Goal: Task Accomplishment & Management: Manage account settings

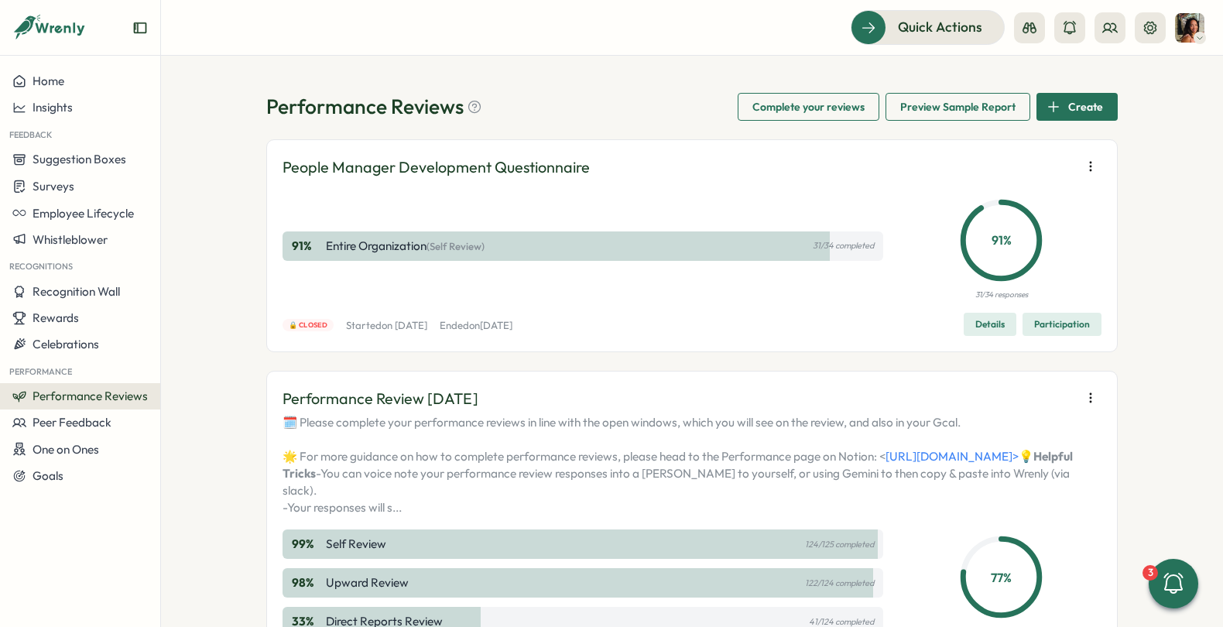
scroll to position [467, 0]
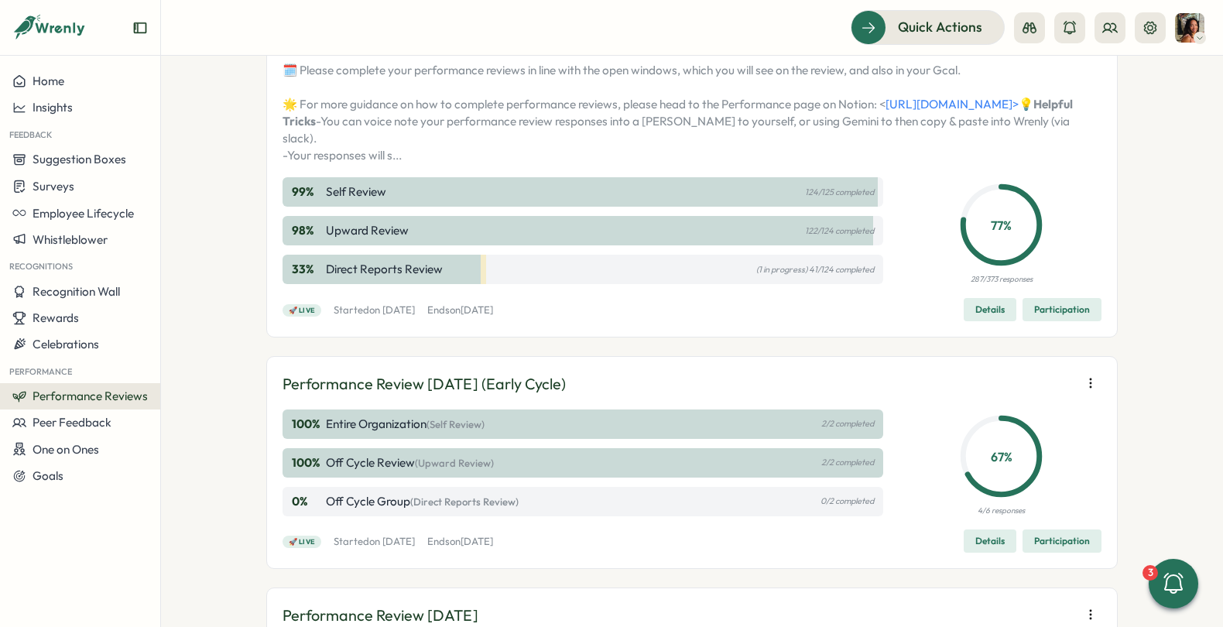
scroll to position [357, 0]
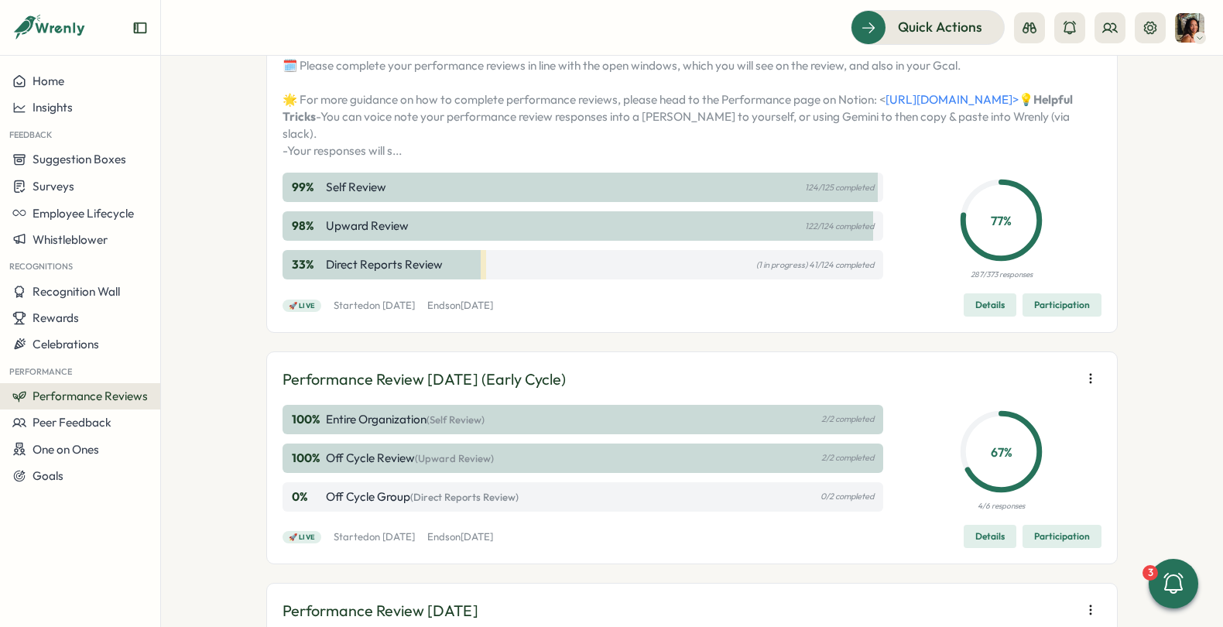
click at [1056, 316] on span "Participation" at bounding box center [1062, 305] width 56 height 22
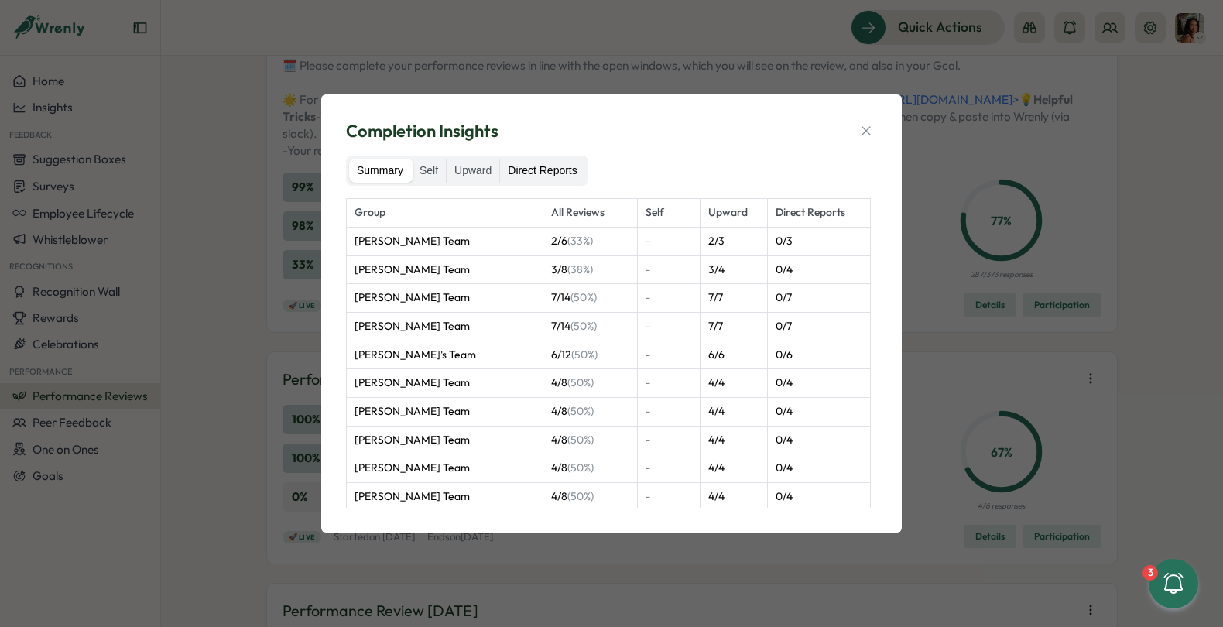
click at [553, 166] on label "Direct Reports" at bounding box center [542, 171] width 84 height 25
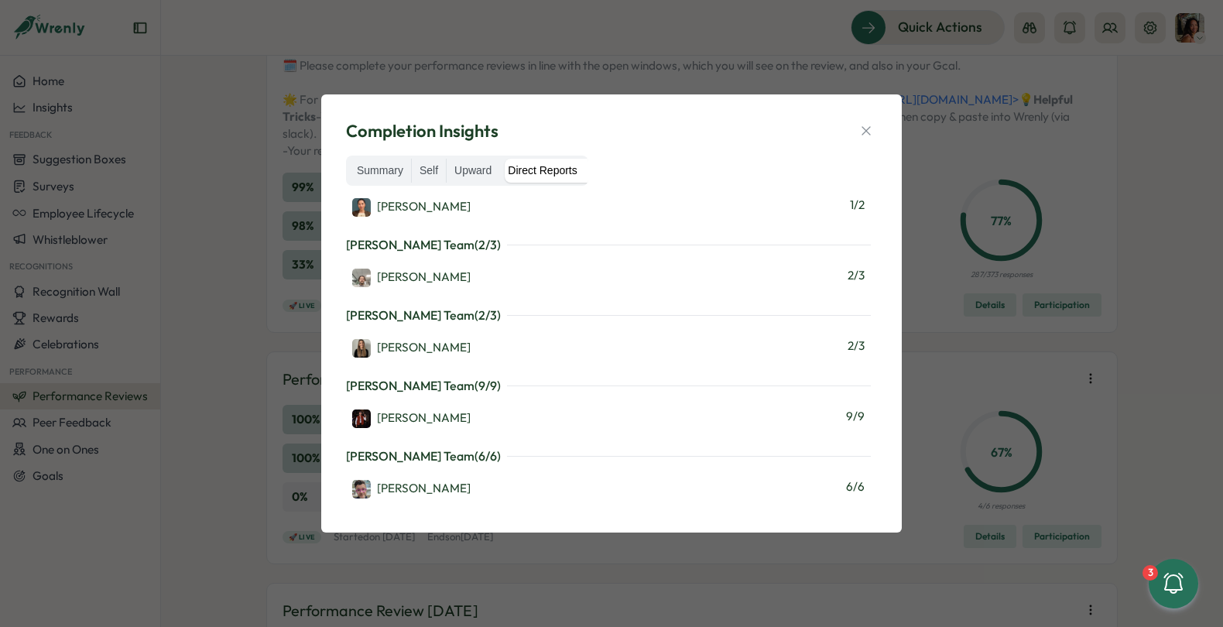
scroll to position [2007, 0]
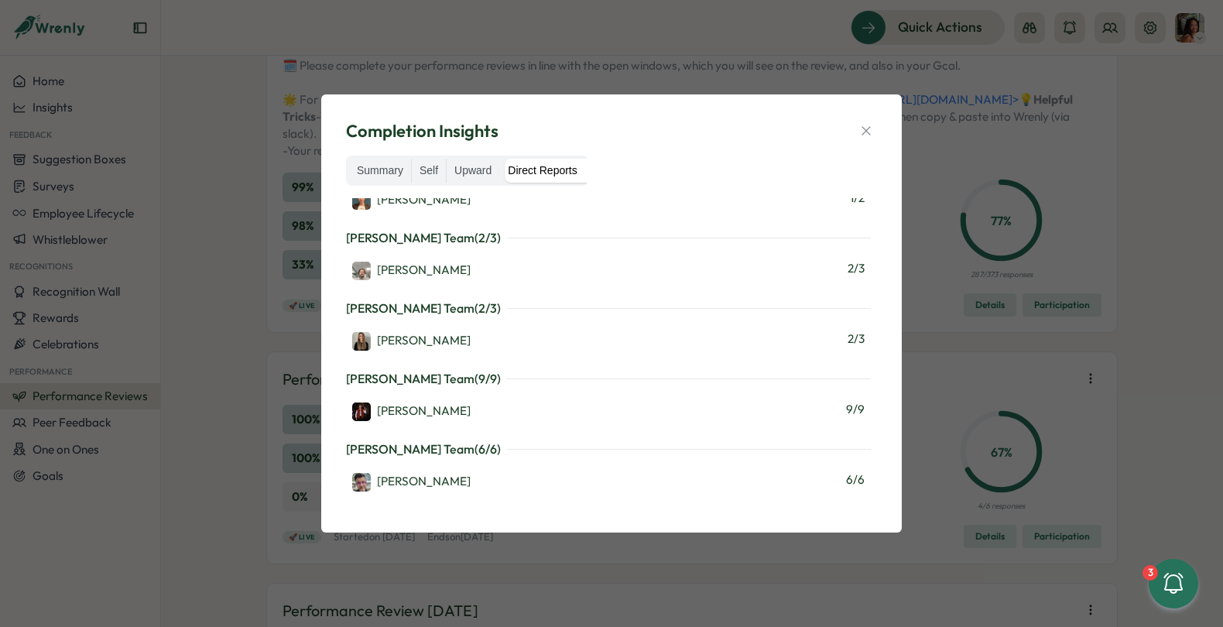
click at [612, 40] on div "Completion Insights Summary Self Upward Direct Reports [PERSON_NAME] Team ( 0 /…" at bounding box center [611, 313] width 1223 height 627
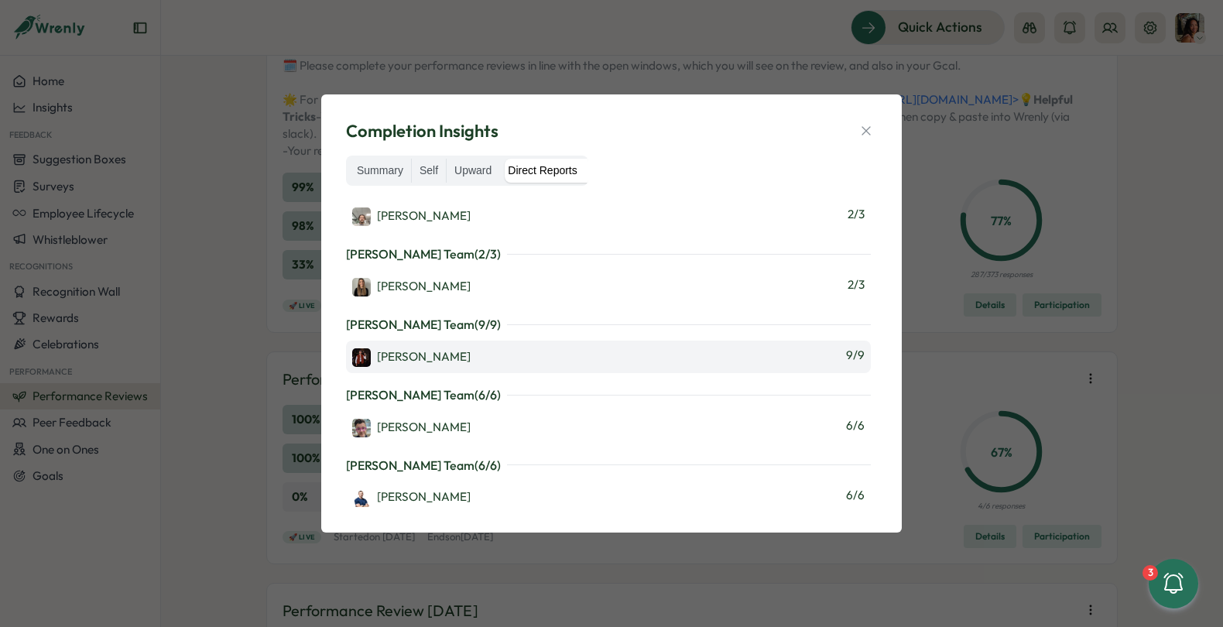
scroll to position [2064, 0]
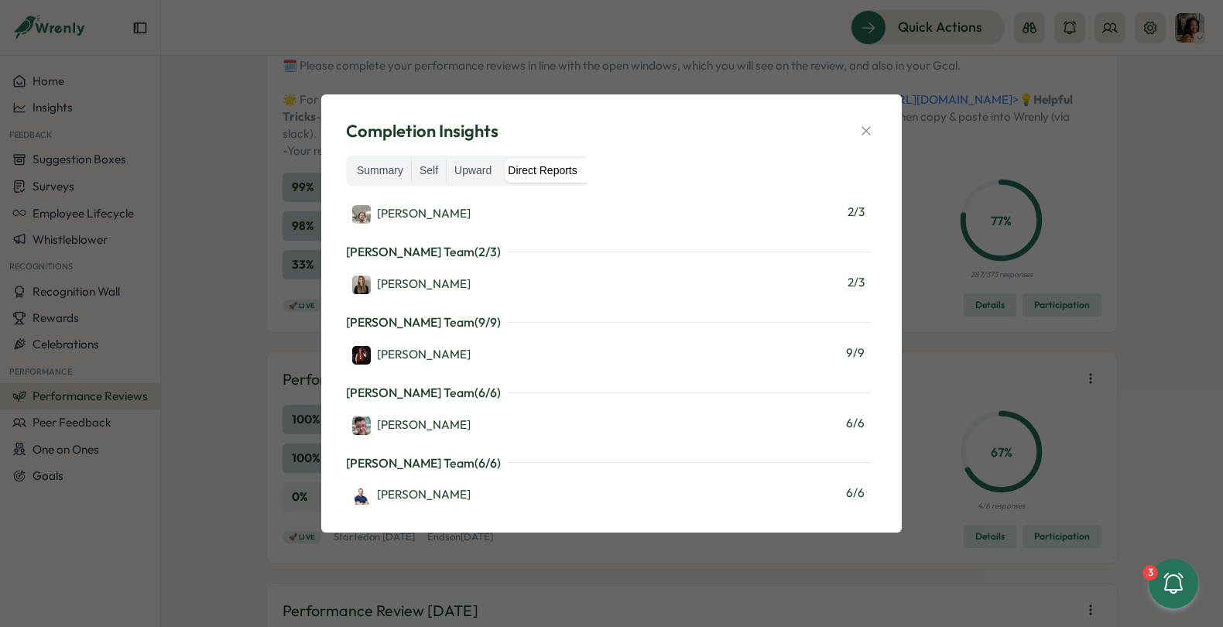
click at [686, 84] on div "Completion Insights Summary Self Upward Direct Reports [PERSON_NAME] Team ( 0 /…" at bounding box center [611, 313] width 1223 height 627
click at [864, 123] on icon "button" at bounding box center [865, 130] width 15 height 15
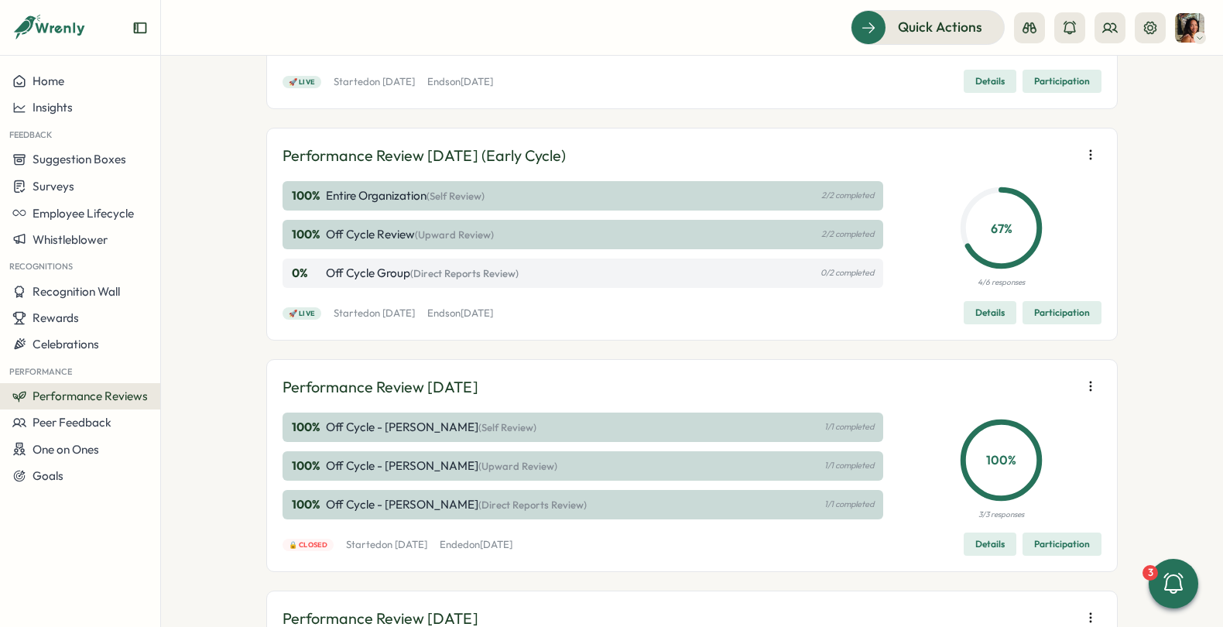
scroll to position [576, 0]
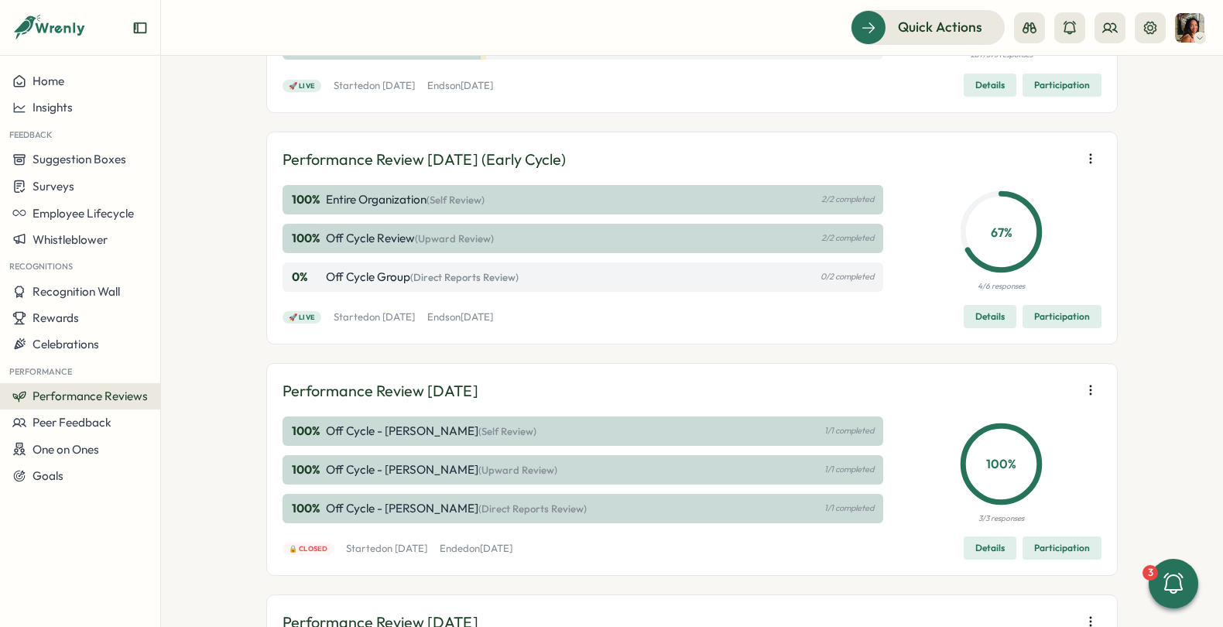
click at [1047, 327] on span "Participation" at bounding box center [1062, 317] width 56 height 22
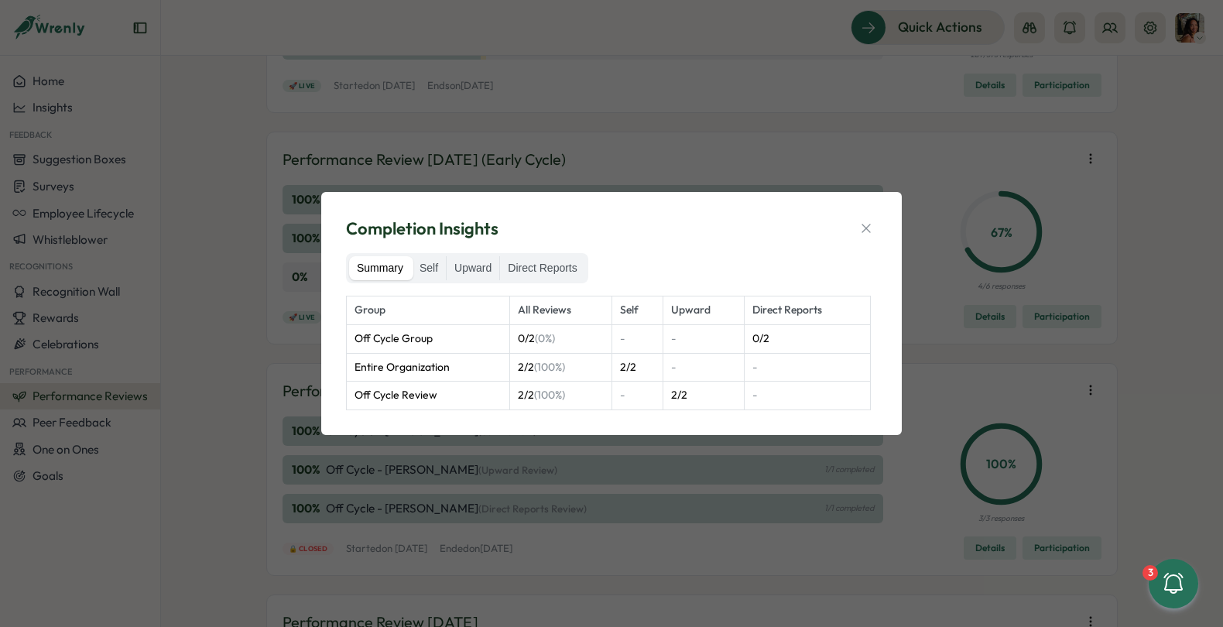
click at [669, 104] on div "Completion Insights Summary Self Upward Direct Reports Group All Reviews Self U…" at bounding box center [611, 313] width 1223 height 627
click at [871, 224] on icon "button" at bounding box center [865, 228] width 15 height 15
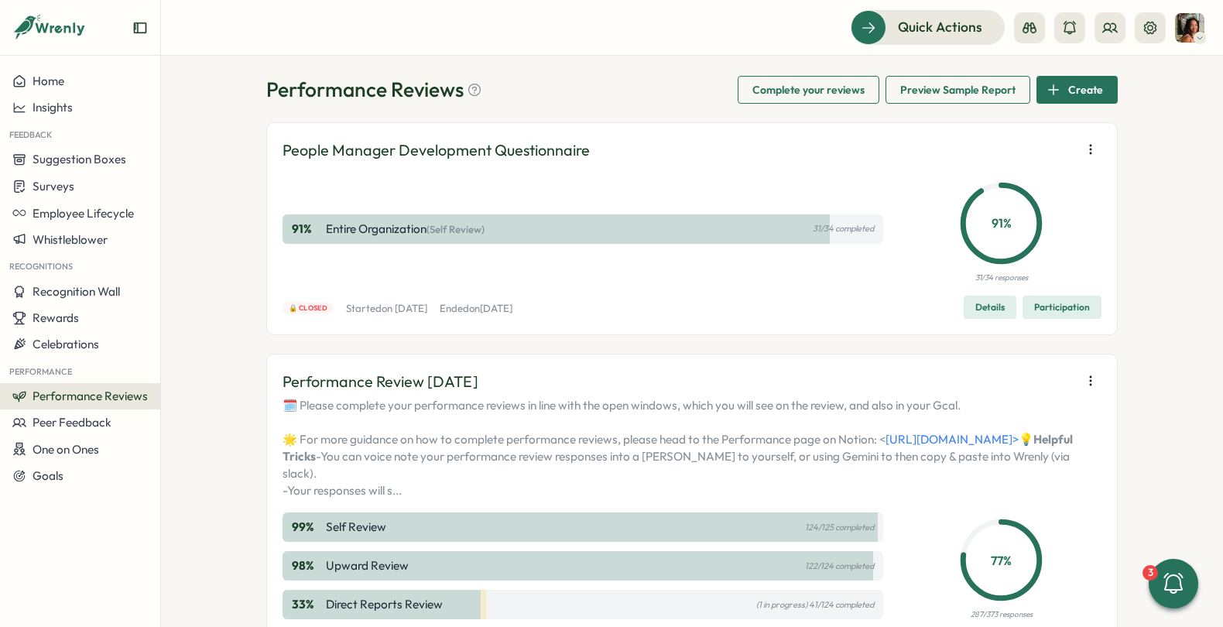
scroll to position [0, 0]
